Goal: Navigation & Orientation: Find specific page/section

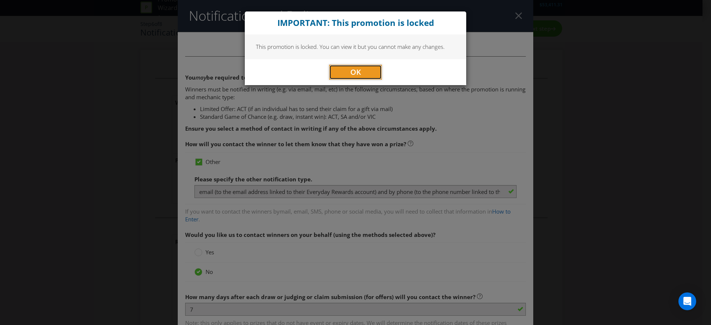
click at [350, 67] on span "OK" at bounding box center [355, 72] width 11 height 10
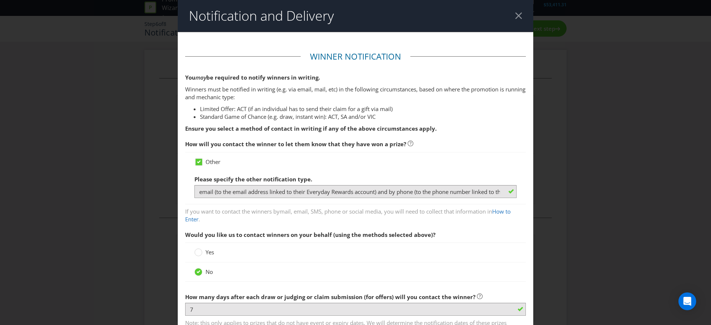
click at [506, 20] on header "Notification and Delivery" at bounding box center [356, 16] width 356 height 32
click at [515, 18] on div at bounding box center [518, 15] width 7 height 7
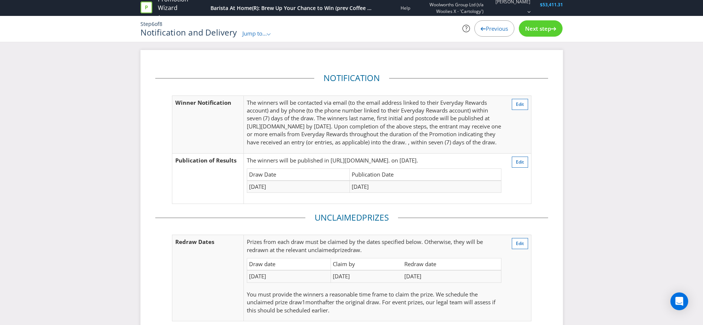
click at [159, 12] on div "Promotion Wizard" at bounding box center [183, 8] width 51 height 26
click at [164, 9] on link "Promotion Wizard" at bounding box center [182, 3] width 49 height 17
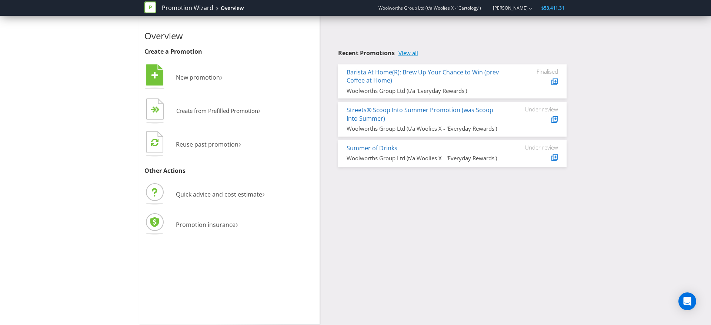
click at [407, 51] on link "View all" at bounding box center [409, 53] width 20 height 6
